Goal: Task Accomplishment & Management: Manage account settings

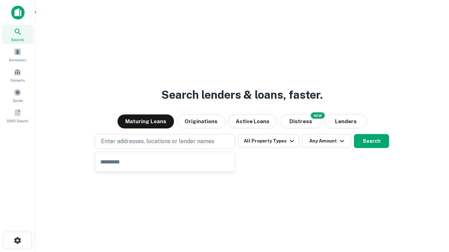
type input "**********"
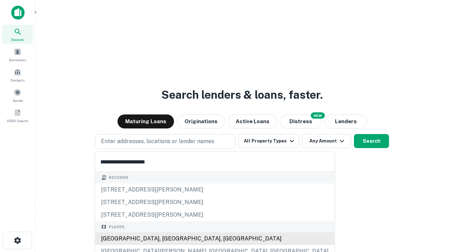
click at [168, 239] on div "[GEOGRAPHIC_DATA], [GEOGRAPHIC_DATA], [GEOGRAPHIC_DATA]" at bounding box center [214, 239] width 239 height 13
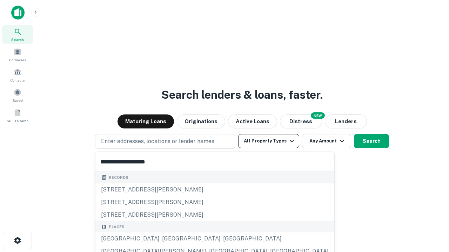
click at [269, 141] on button "All Property Types" at bounding box center [268, 141] width 61 height 14
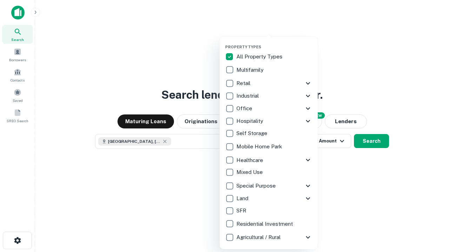
click at [274, 42] on button "button" at bounding box center [274, 42] width 98 height 0
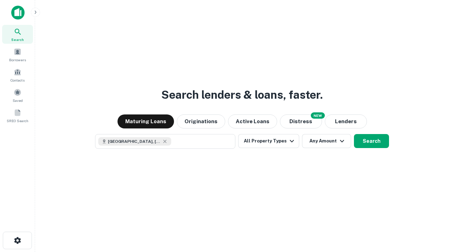
scroll to position [11, 0]
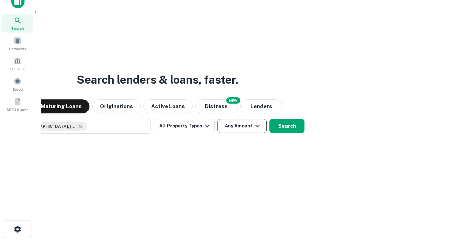
click at [217, 119] on button "Any Amount" at bounding box center [241, 126] width 49 height 14
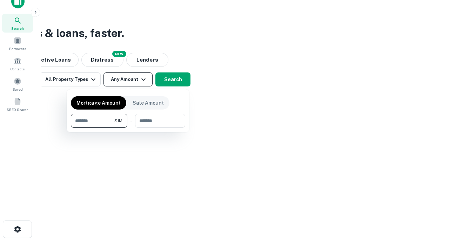
type input "*******"
click at [128, 128] on button "button" at bounding box center [128, 128] width 114 height 0
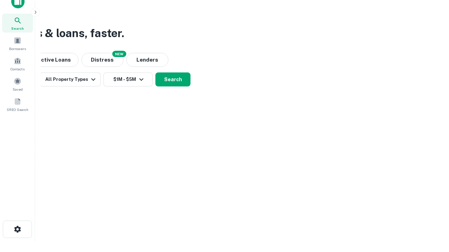
scroll to position [4, 129]
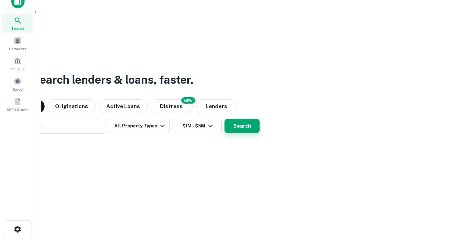
click at [224, 119] on button "Search" at bounding box center [241, 126] width 35 height 14
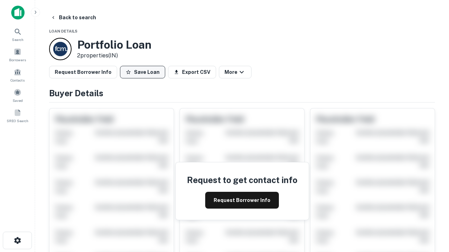
click at [142, 72] on button "Save Loan" at bounding box center [142, 72] width 45 height 13
click at [144, 72] on button "Loan Saved" at bounding box center [144, 72] width 48 height 13
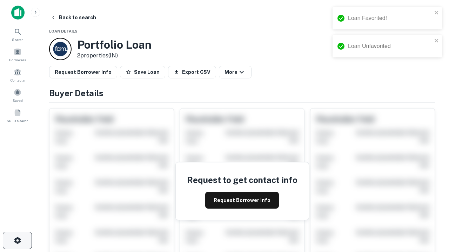
click at [17, 241] on icon "button" at bounding box center [17, 241] width 8 height 8
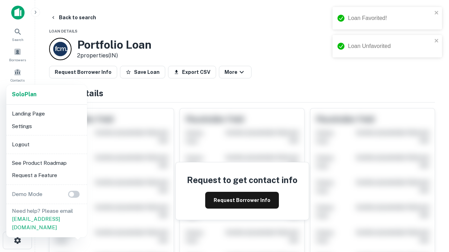
click at [46, 144] on li "Logout" at bounding box center [46, 144] width 75 height 13
